Goal: Task Accomplishment & Management: Use online tool/utility

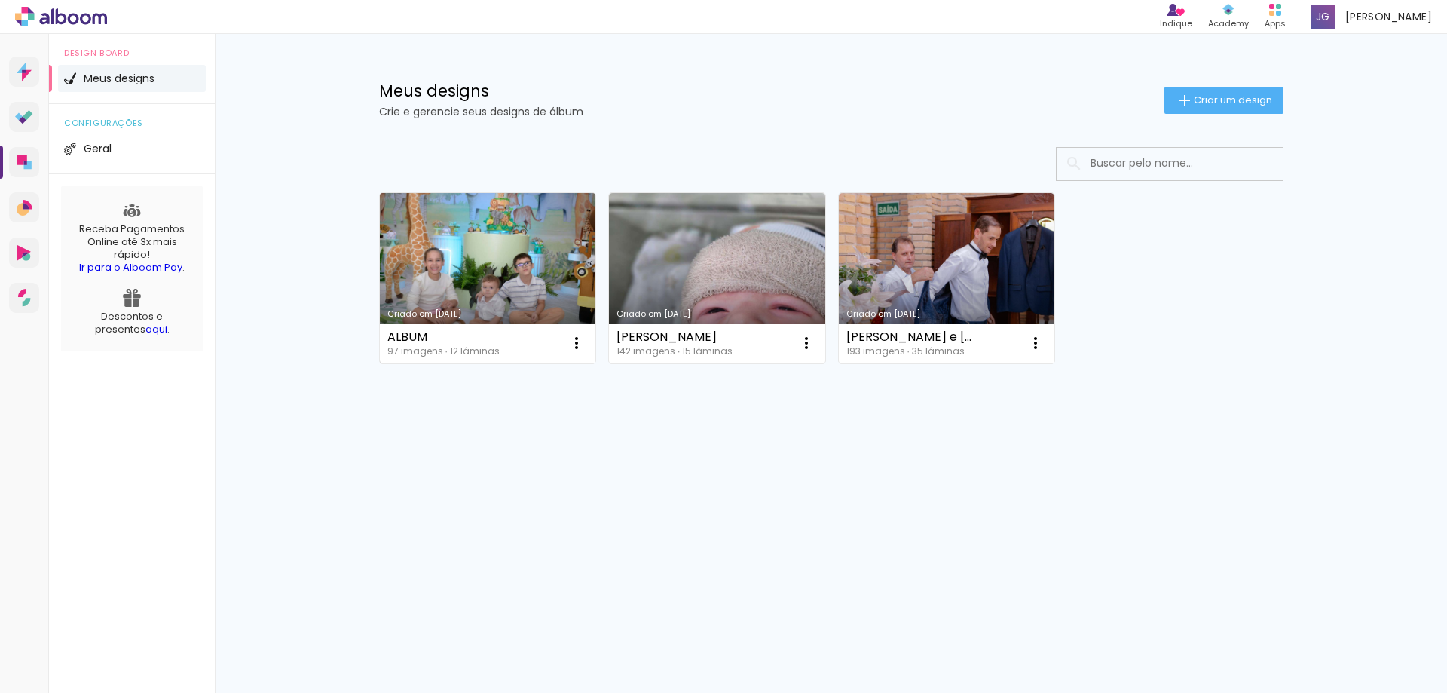
click at [503, 228] on link "Criado em [DATE]" at bounding box center [488, 278] width 216 height 170
